Goal: Information Seeking & Learning: Find contact information

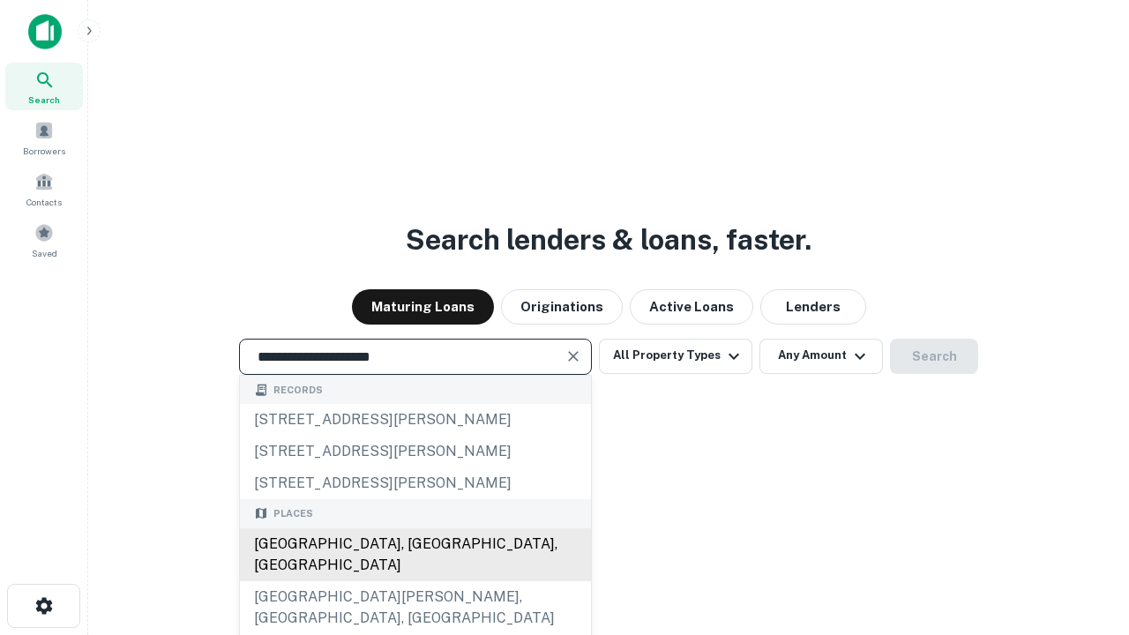
click at [414, 581] on div "[GEOGRAPHIC_DATA], [GEOGRAPHIC_DATA], [GEOGRAPHIC_DATA]" at bounding box center [415, 554] width 351 height 53
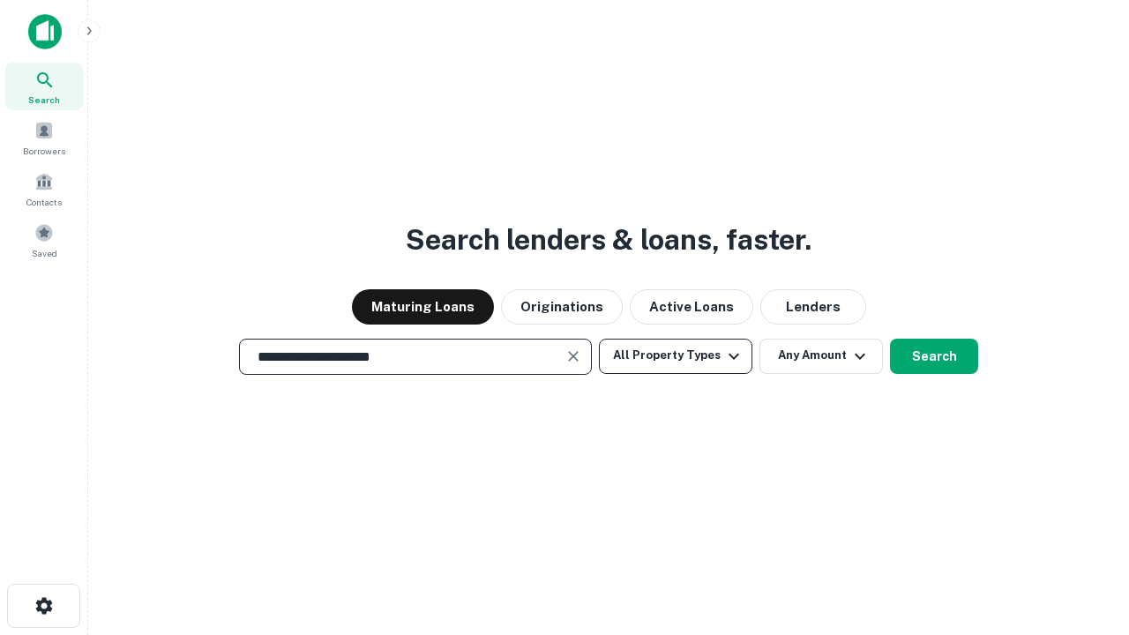
type input "**********"
click at [676, 355] on button "All Property Types" at bounding box center [675, 356] width 153 height 35
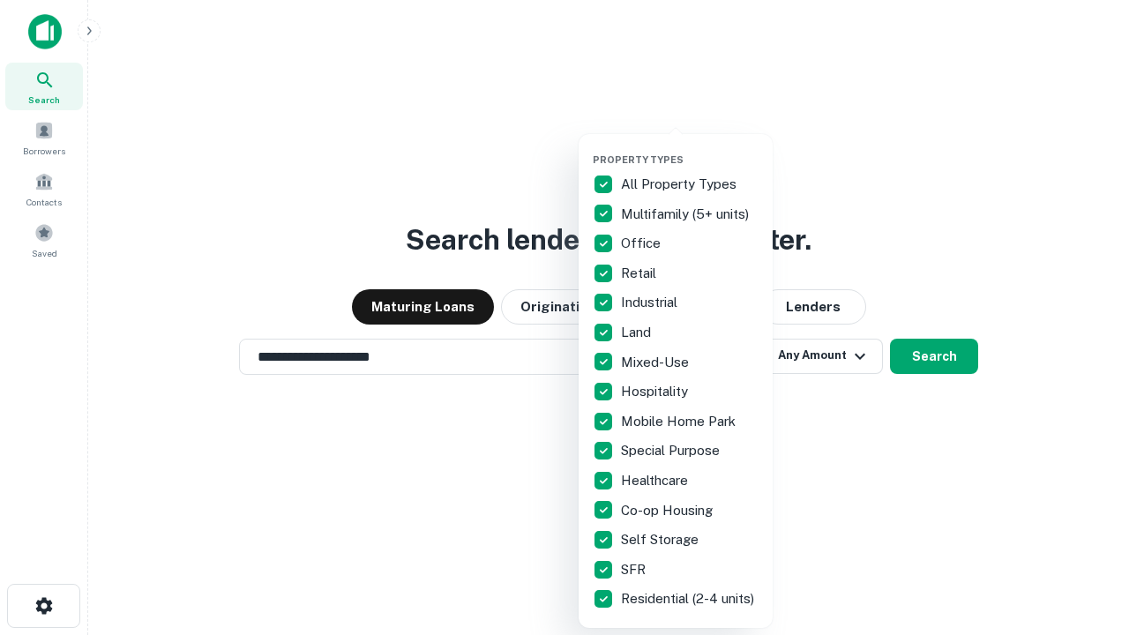
click at [690, 148] on button "button" at bounding box center [690, 148] width 194 height 1
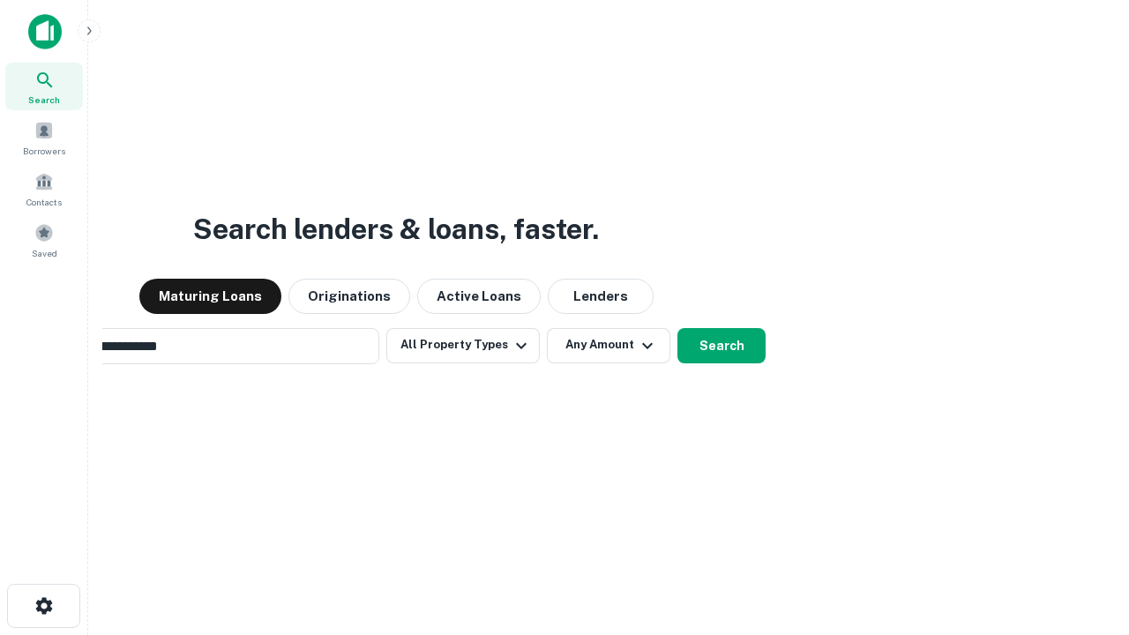
scroll to position [27, 0]
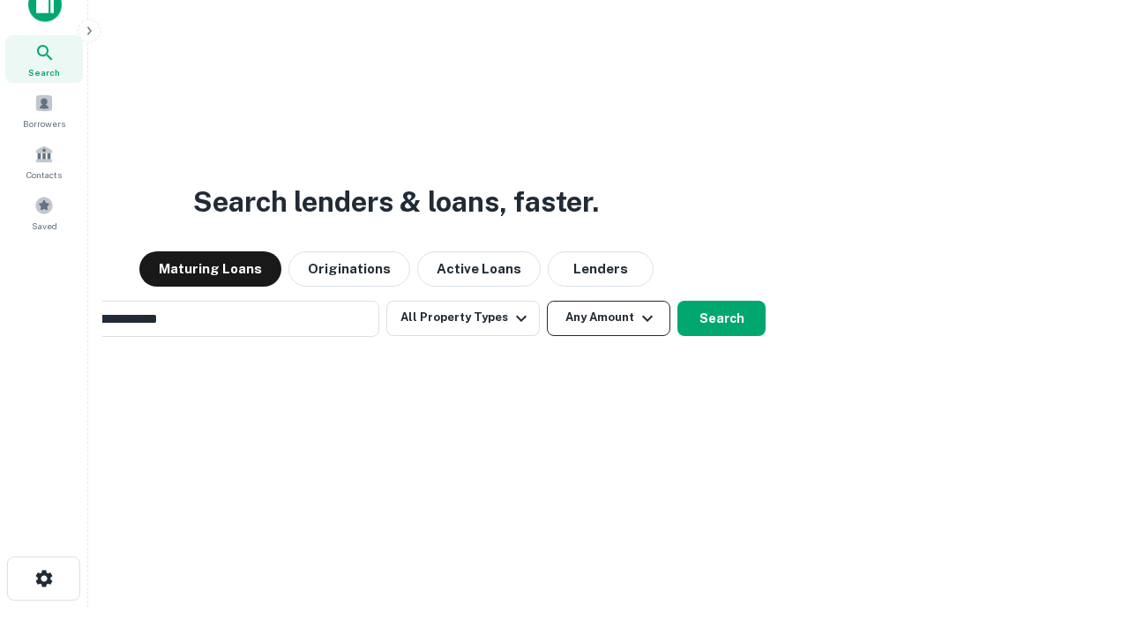
click at [547, 301] on button "Any Amount" at bounding box center [608, 318] width 123 height 35
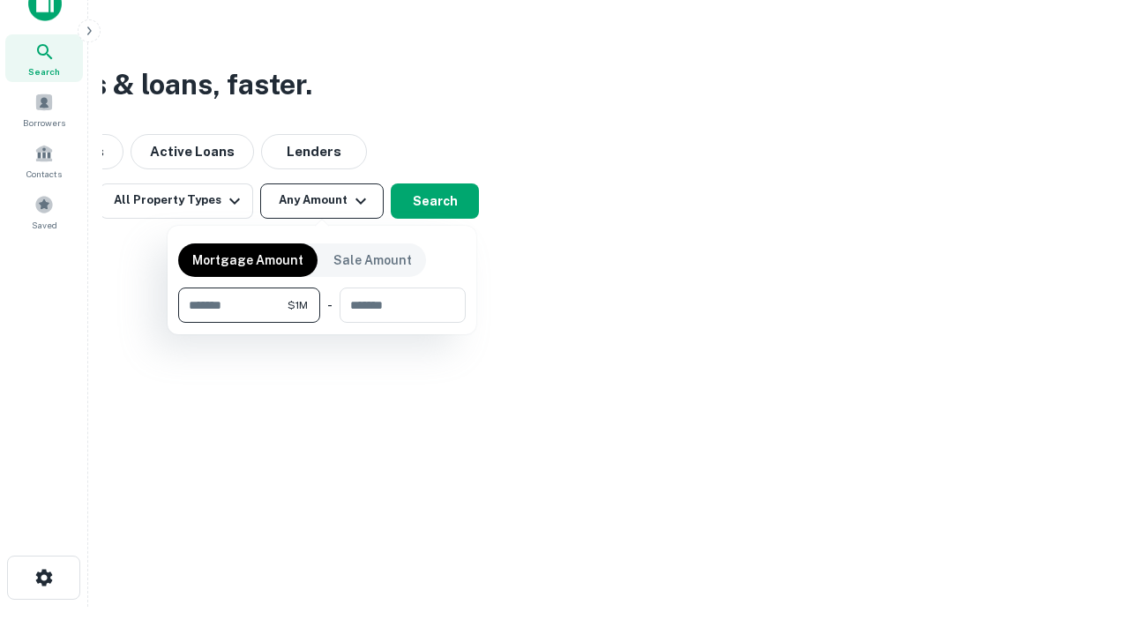
type input "*******"
click at [322, 323] on button "button" at bounding box center [321, 323] width 287 height 1
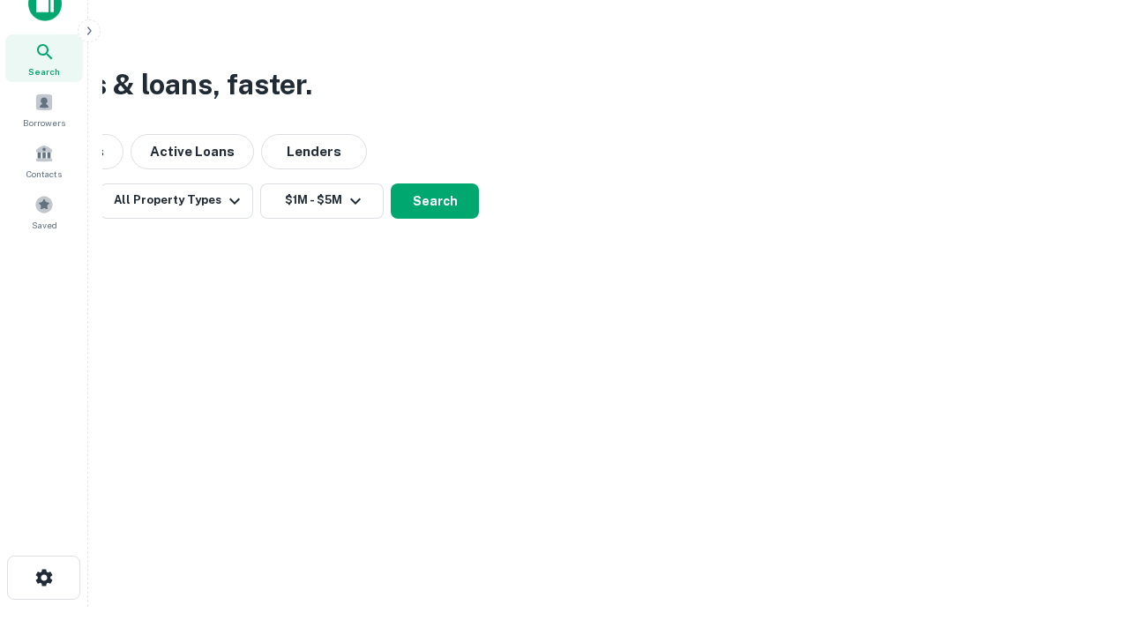
scroll to position [27, 0]
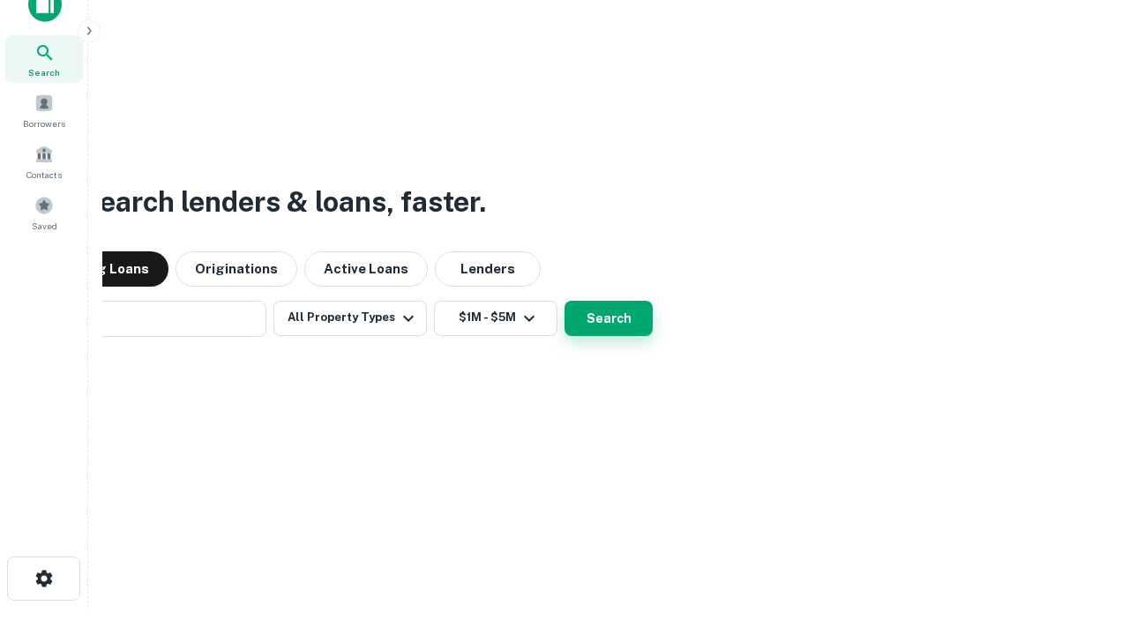
click at [564, 301] on button "Search" at bounding box center [608, 318] width 88 height 35
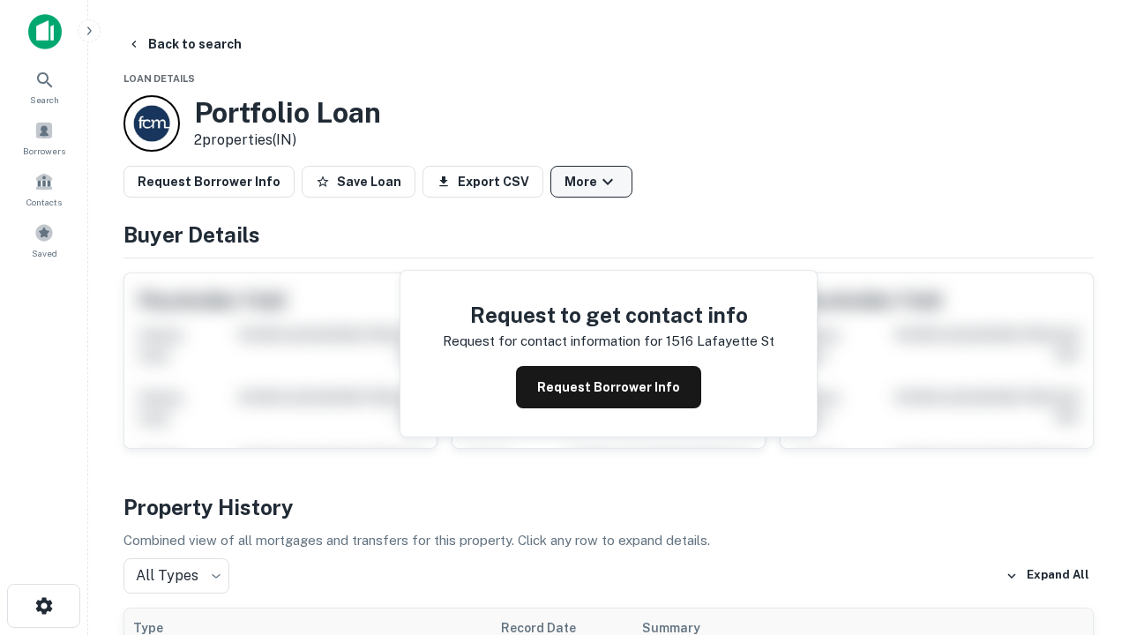
click at [591, 182] on button "More" at bounding box center [591, 182] width 82 height 32
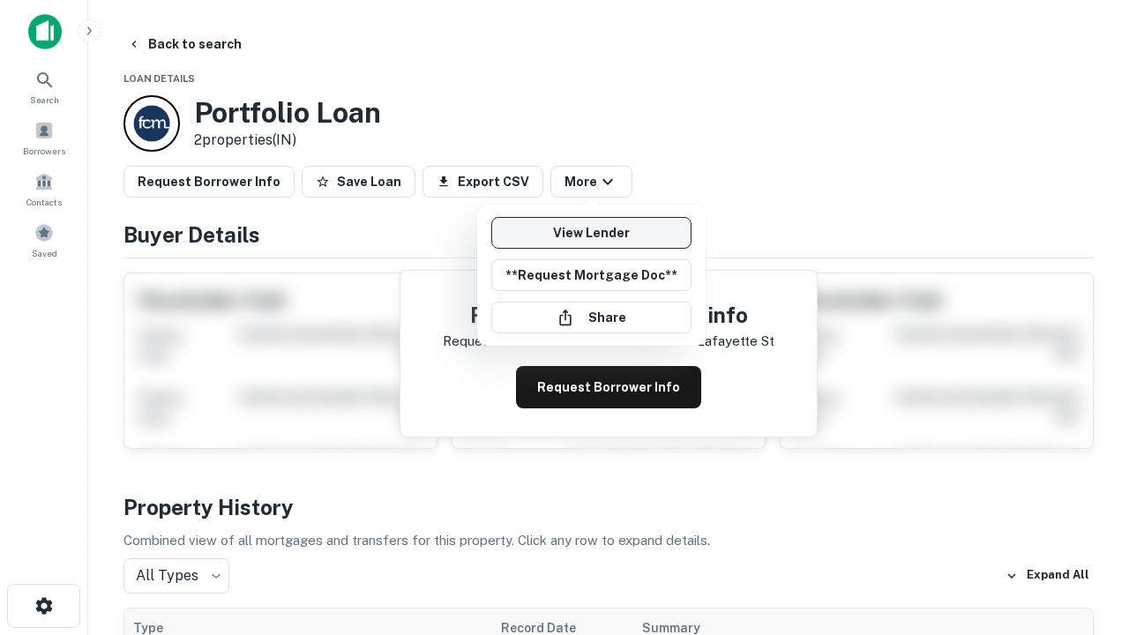
click at [591, 233] on link "View Lender" at bounding box center [591, 233] width 200 height 32
